Goal: Transaction & Acquisition: Purchase product/service

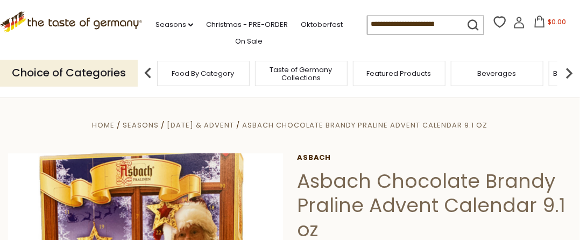
click at [415, 27] on input at bounding box center [412, 23] width 91 height 15
click at [174, 26] on link "Seasons dropdown_arrow" at bounding box center [174, 25] width 38 height 12
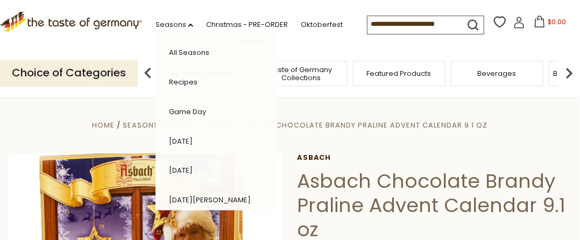
drag, startPoint x: 440, startPoint y: 25, endPoint x: 405, endPoint y: 22, distance: 34.5
click at [405, 22] on input at bounding box center [412, 23] width 91 height 15
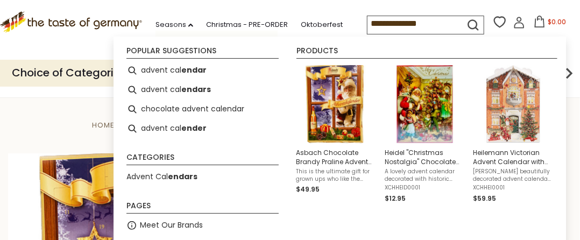
type input "**********"
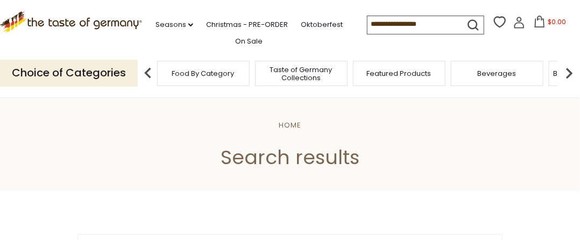
type input "**********"
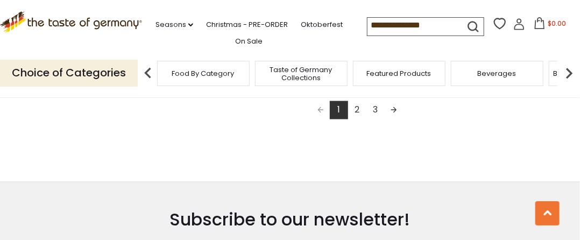
scroll to position [2108, 0]
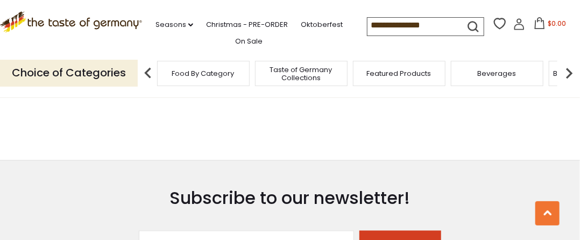
click at [358, 98] on link "2" at bounding box center [357, 89] width 18 height 18
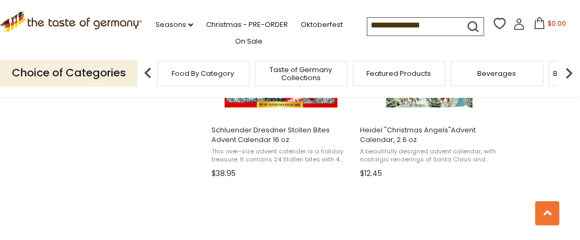
scroll to position [1762, 0]
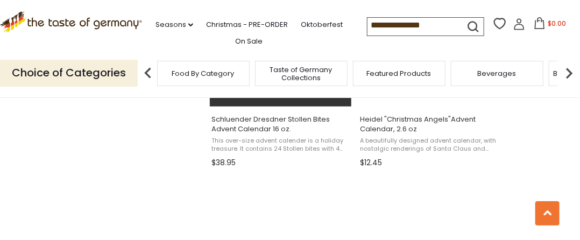
click at [246, 153] on span "This over-size advent calender is a holiday treasure. It contains 24 Stollen bi…" at bounding box center [280, 145] width 139 height 17
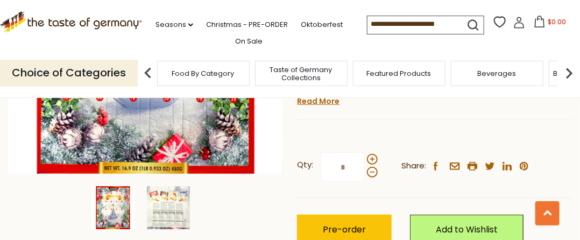
scroll to position [315, 0]
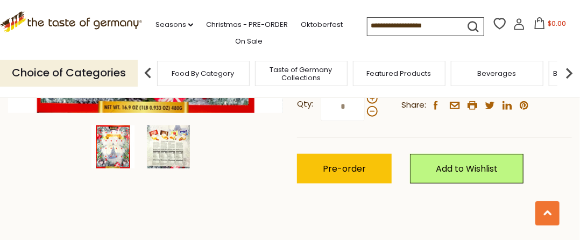
click at [166, 164] on img at bounding box center [168, 146] width 43 height 43
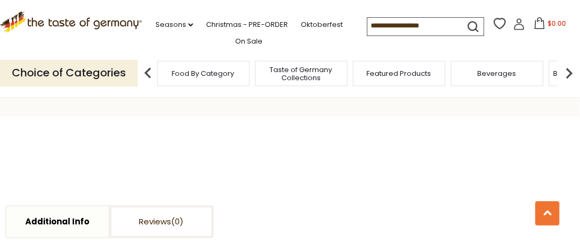
scroll to position [0, 0]
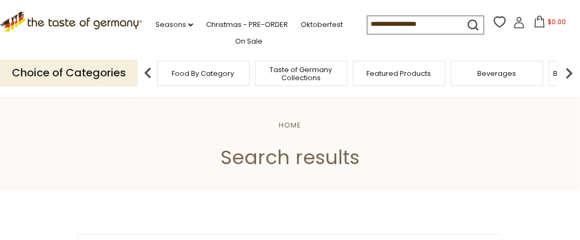
type input "**********"
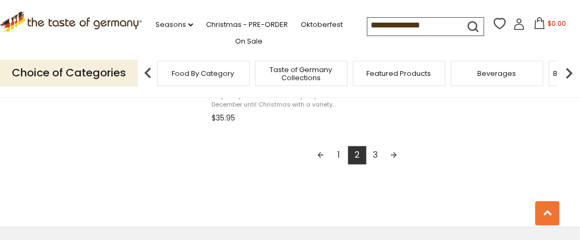
scroll to position [2027, 0]
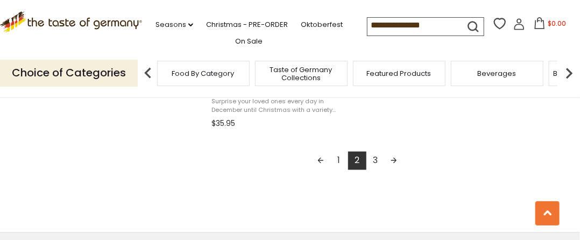
click at [373, 170] on link "3" at bounding box center [375, 161] width 18 height 18
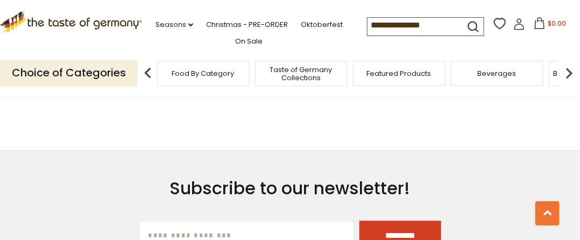
scroll to position [957, 0]
